Goal: Find specific page/section: Find specific page/section

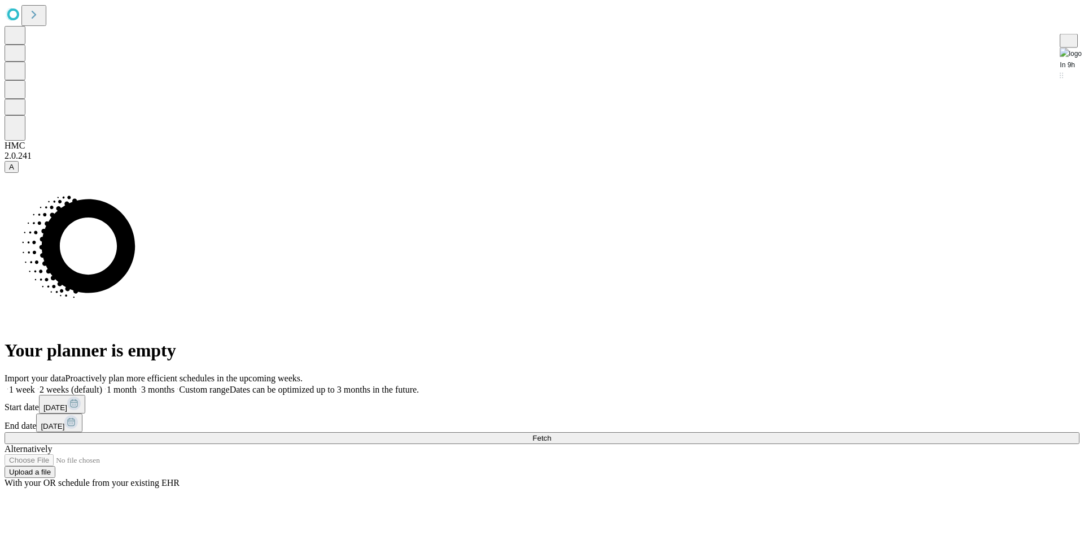
click at [174, 384] on span at bounding box center [174, 389] width 0 height 10
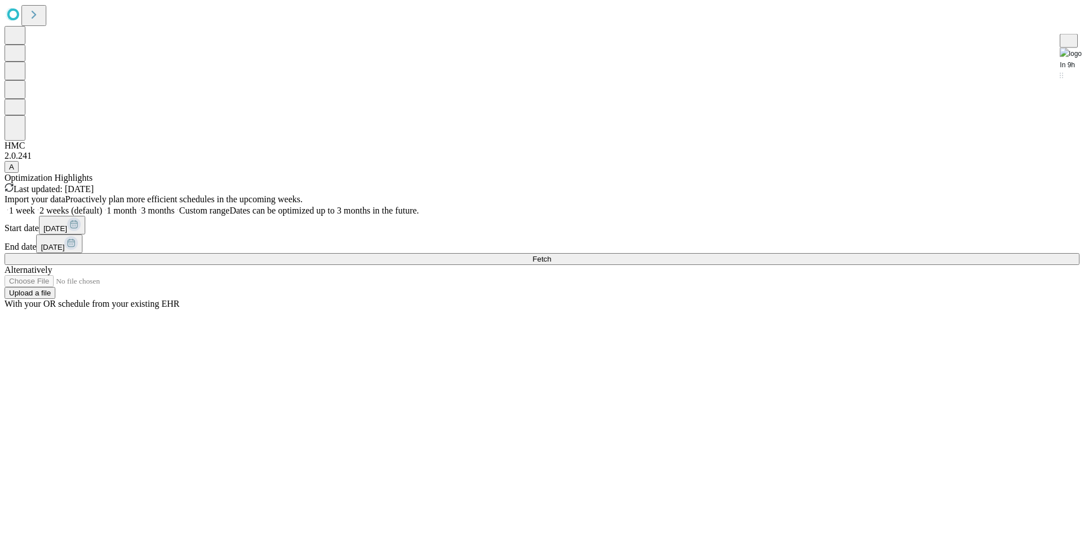
click at [802, 265] on button "Fetch" at bounding box center [542, 259] width 1075 height 12
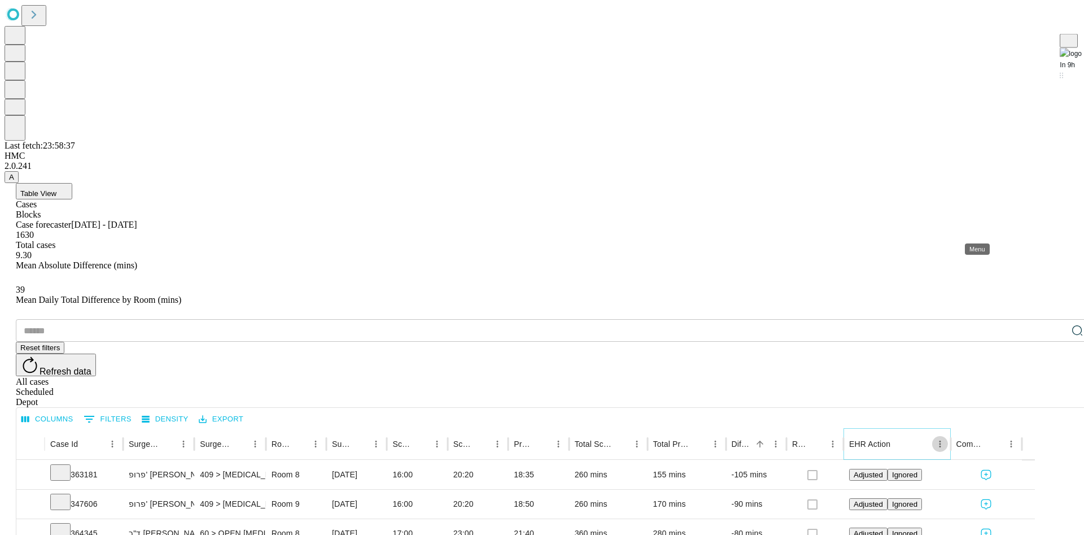
click at [945, 439] on icon "Menu" at bounding box center [940, 444] width 10 height 10
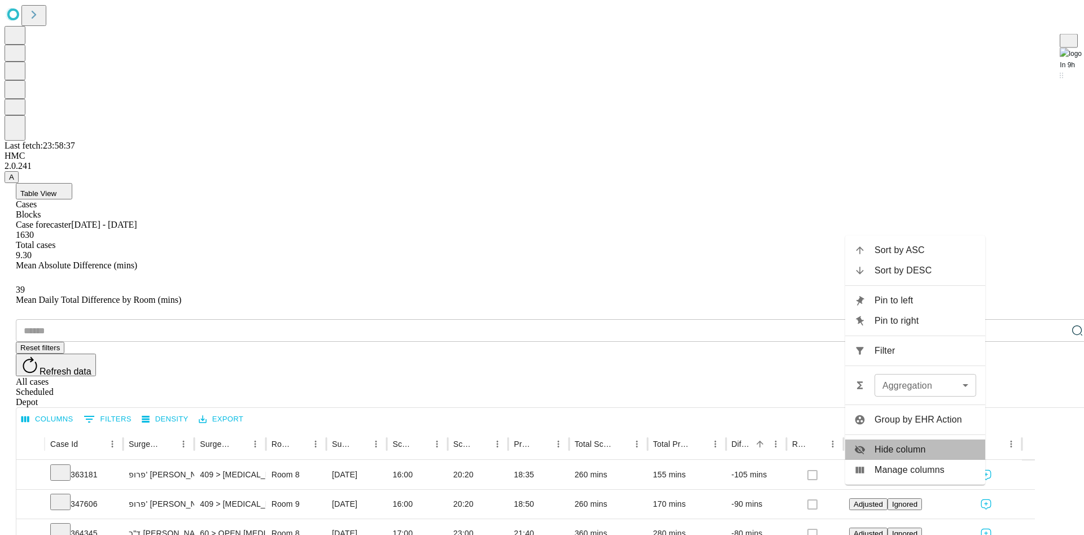
click at [898, 444] on span "Hide column" at bounding box center [926, 450] width 102 height 14
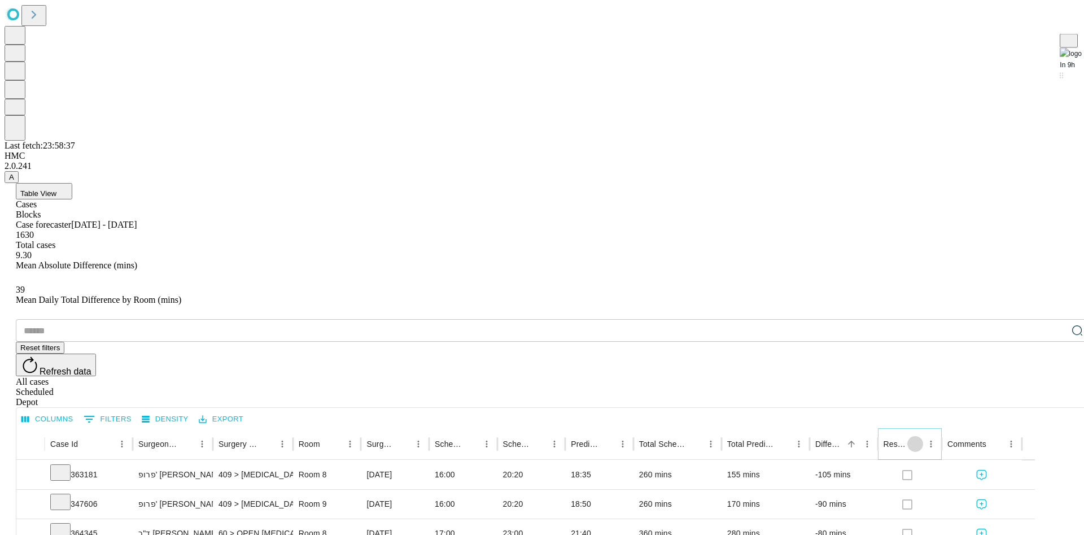
click at [920, 439] on icon "Sort" at bounding box center [915, 444] width 10 height 10
click at [60, 343] on span "Reset filters" at bounding box center [40, 347] width 40 height 8
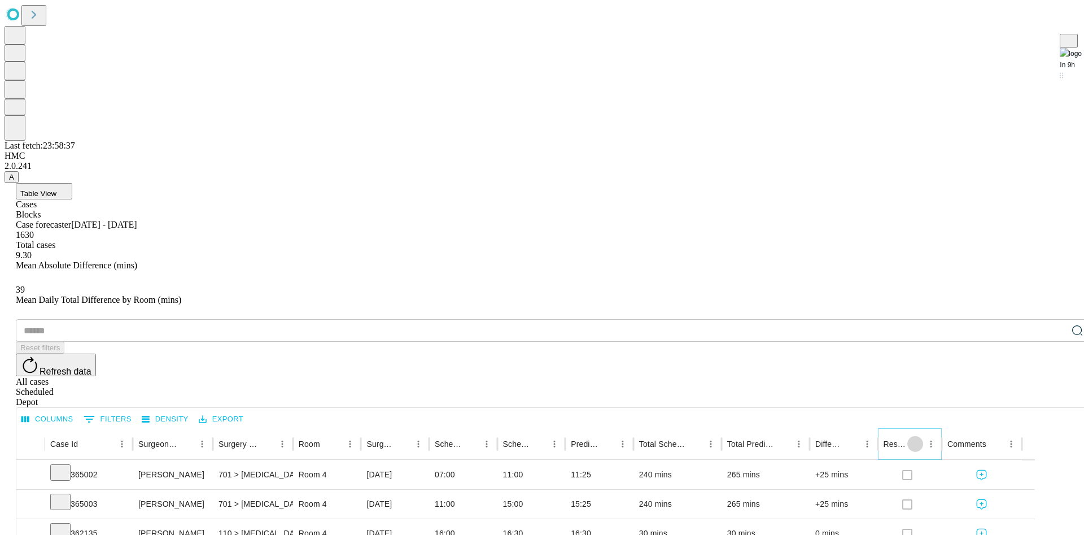
click at [919, 440] on icon "Sort" at bounding box center [915, 443] width 7 height 7
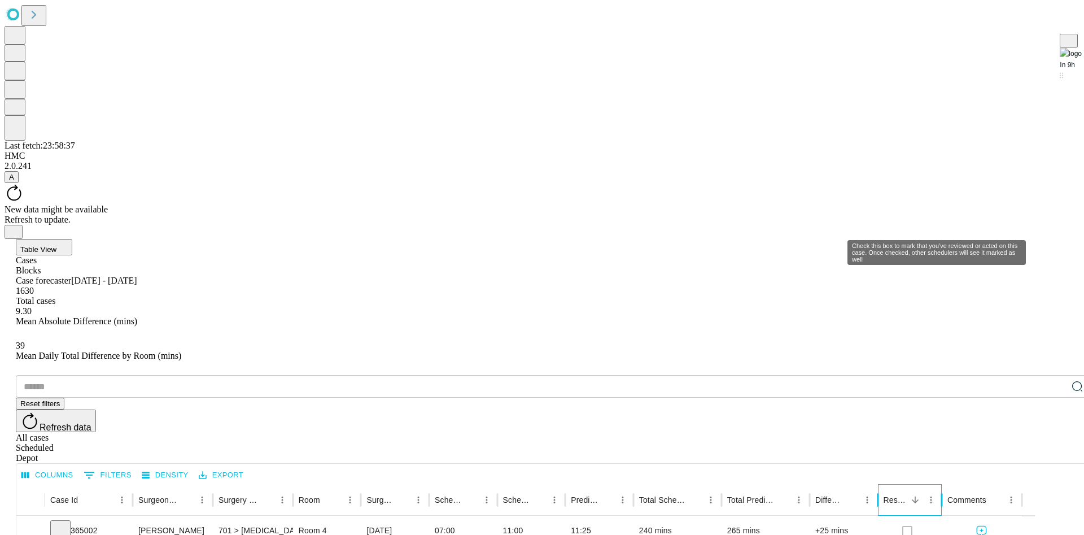
click at [907, 495] on div "Resolved in EHR" at bounding box center [895, 499] width 23 height 9
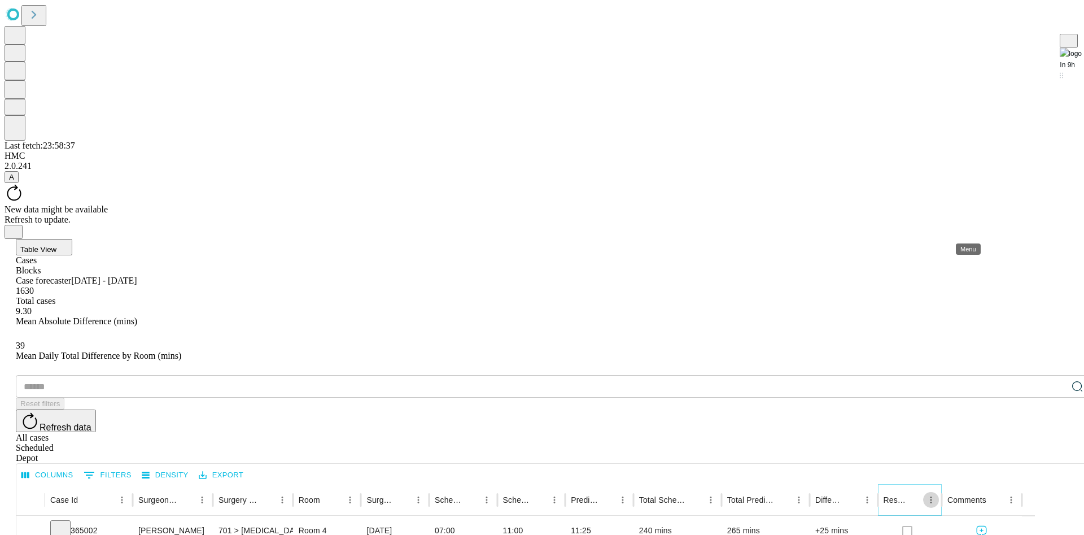
drag, startPoint x: 929, startPoint y: 226, endPoint x: 969, endPoint y: 230, distance: 39.7
click at [932, 496] on icon "Menu" at bounding box center [931, 499] width 2 height 7
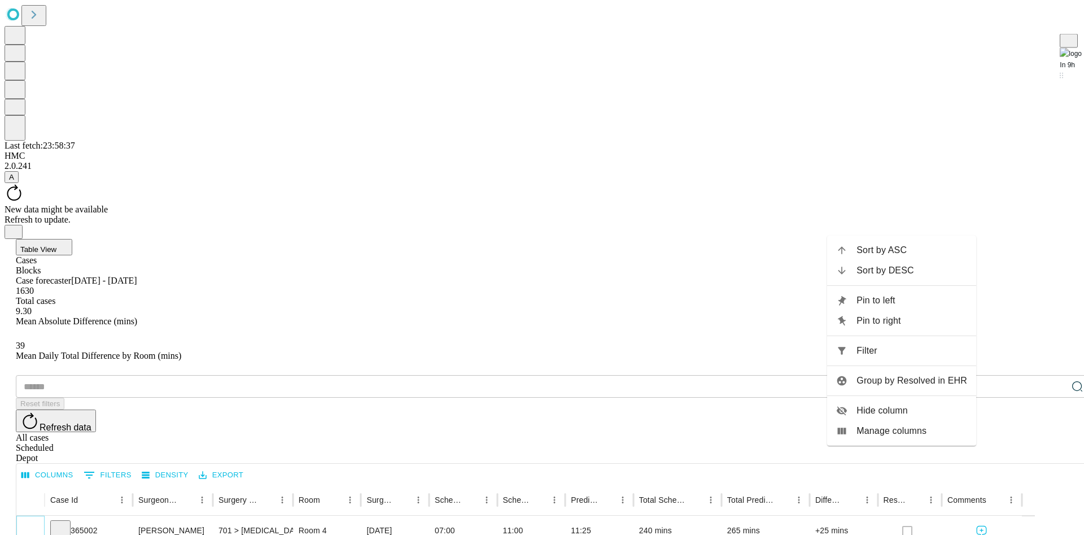
click at [39, 521] on button "Expand" at bounding box center [30, 531] width 17 height 20
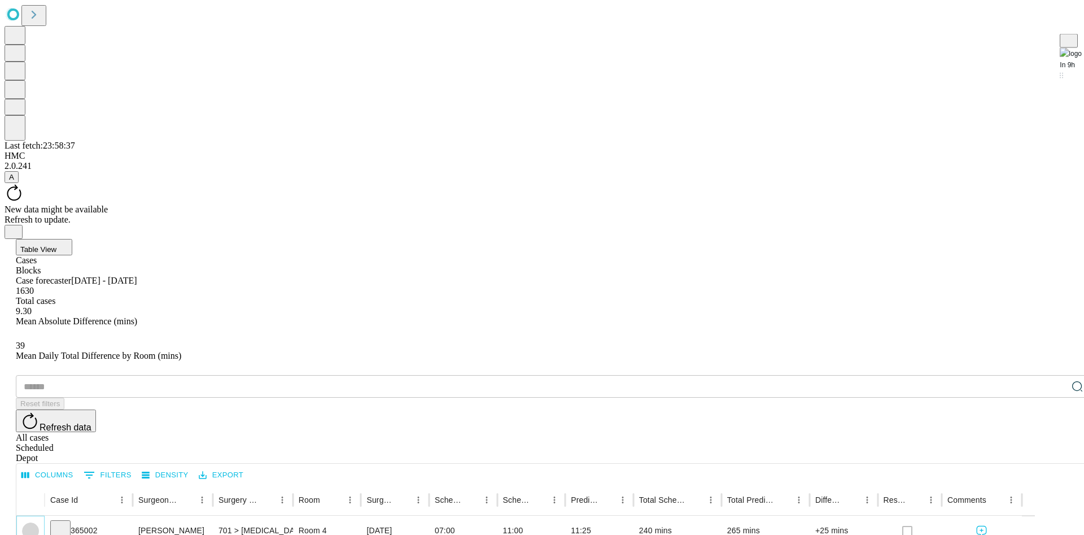
click at [39, 522] on button "Collapse" at bounding box center [30, 530] width 17 height 17
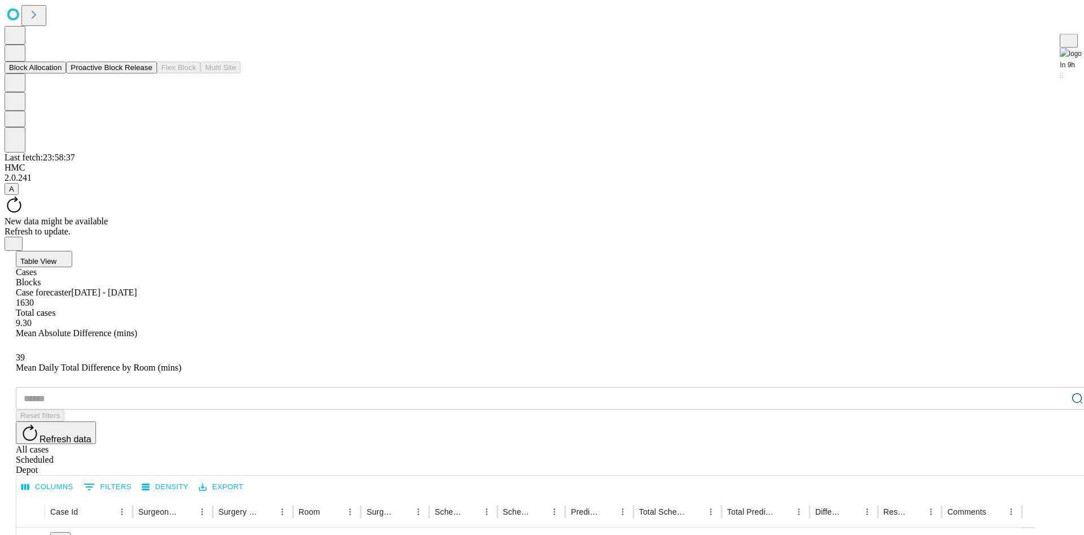
click at [74, 73] on button "Proactive Block Release" at bounding box center [111, 68] width 90 height 12
